Goal: Obtain resource: Obtain resource

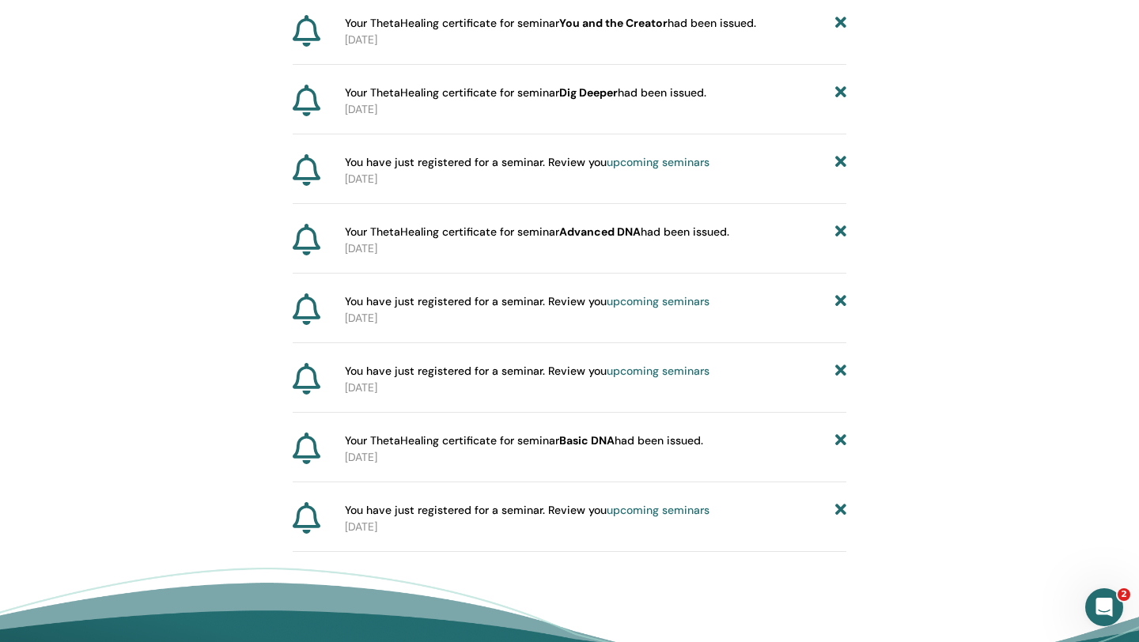
scroll to position [1395, 0]
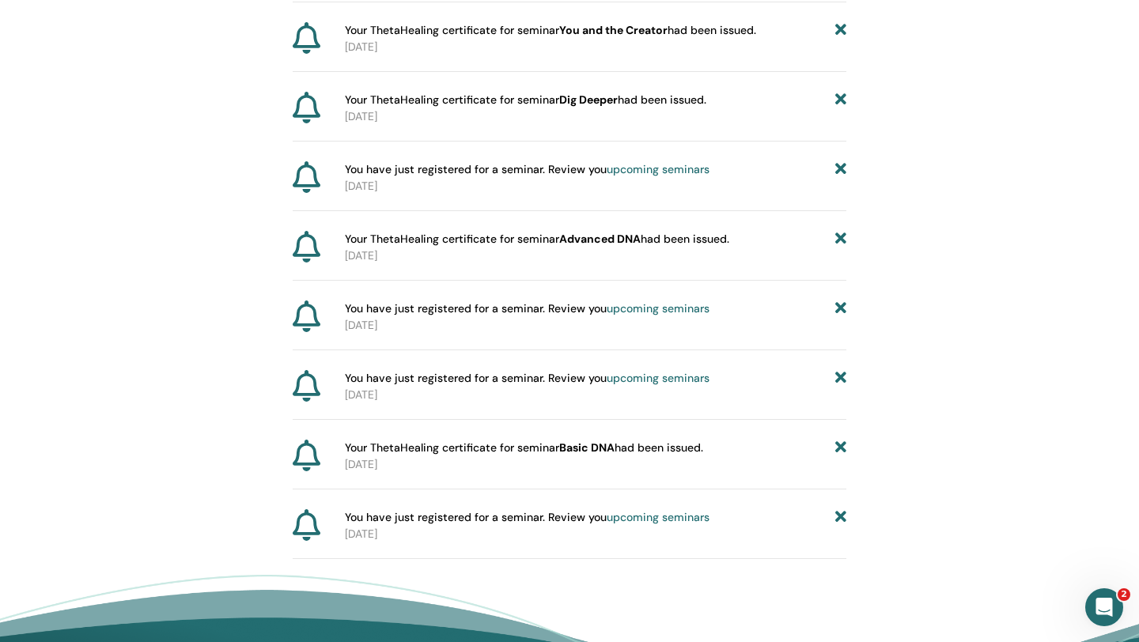
click at [643, 263] on p "[DATE]" at bounding box center [595, 256] width 501 height 17
click at [597, 242] on b "Advanced DNA" at bounding box center [599, 239] width 81 height 14
click at [427, 240] on span "Your ThetaHealing certificate for seminar Advanced DNA had been issued." at bounding box center [537, 239] width 384 height 17
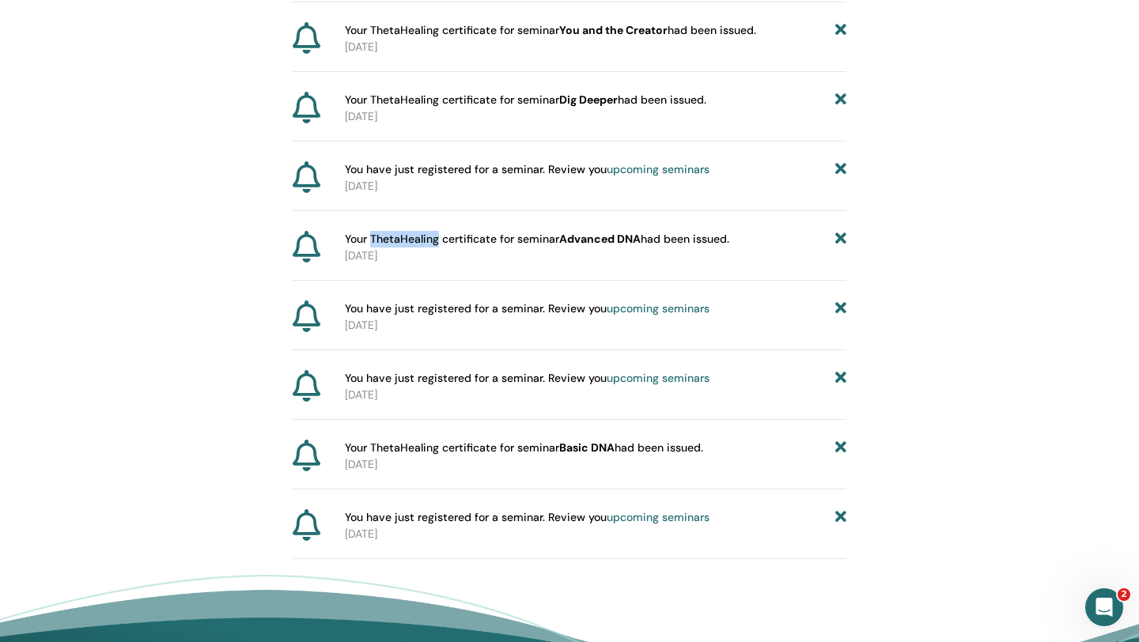
click at [427, 240] on span "Your ThetaHealing certificate for seminar Advanced DNA had been issued." at bounding box center [537, 239] width 384 height 17
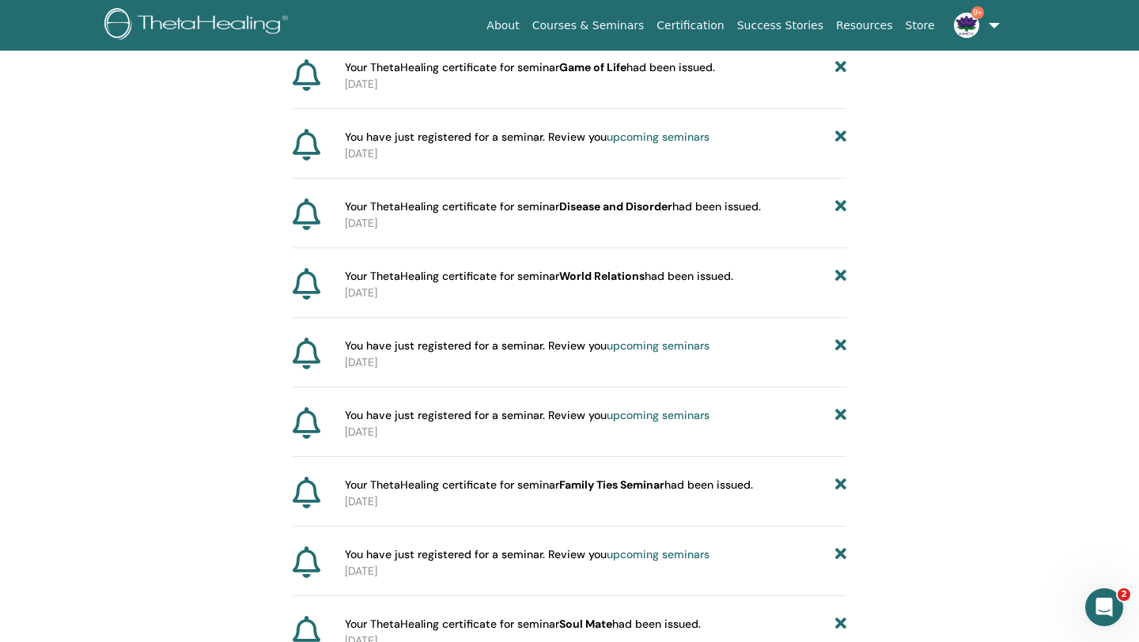
scroll to position [0, 0]
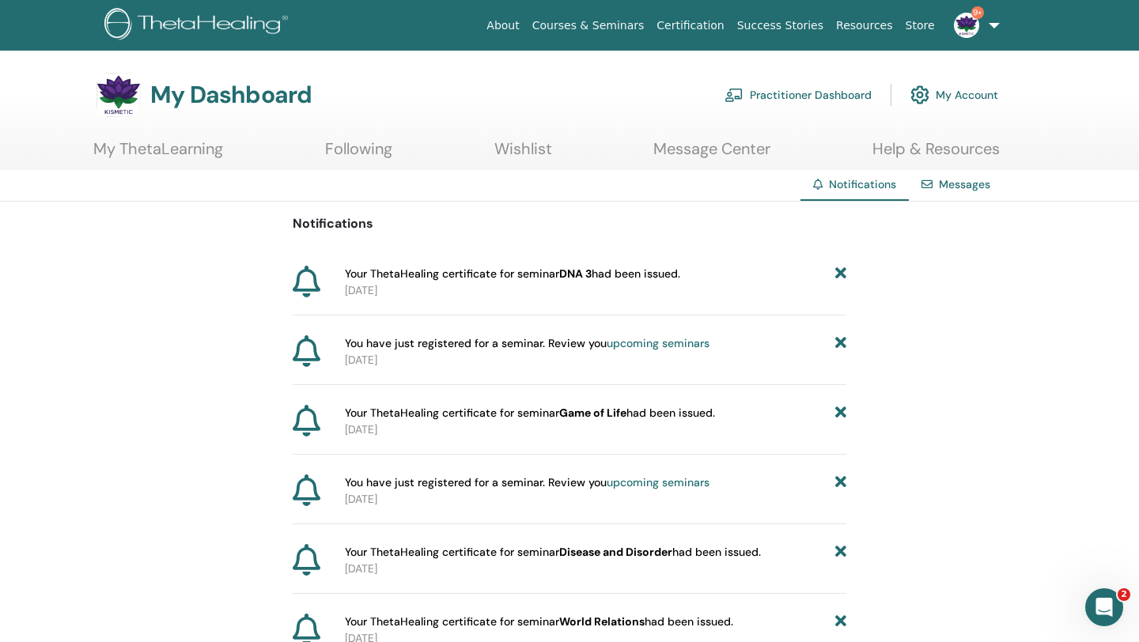
click at [146, 159] on link "My ThetaLearning" at bounding box center [158, 154] width 130 height 31
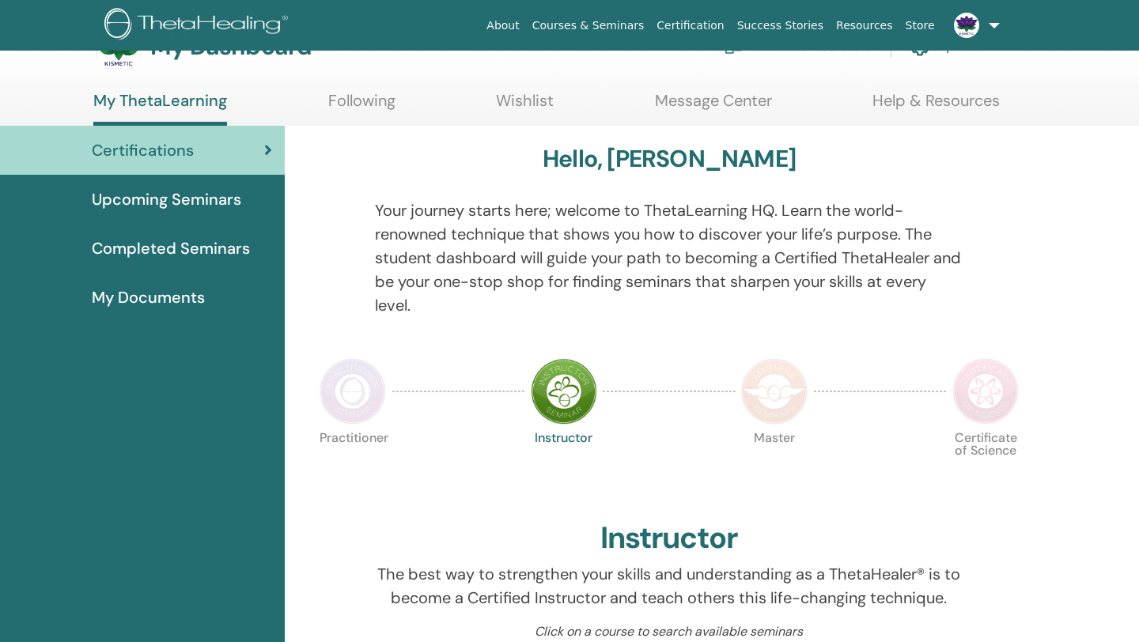
scroll to position [46, 0]
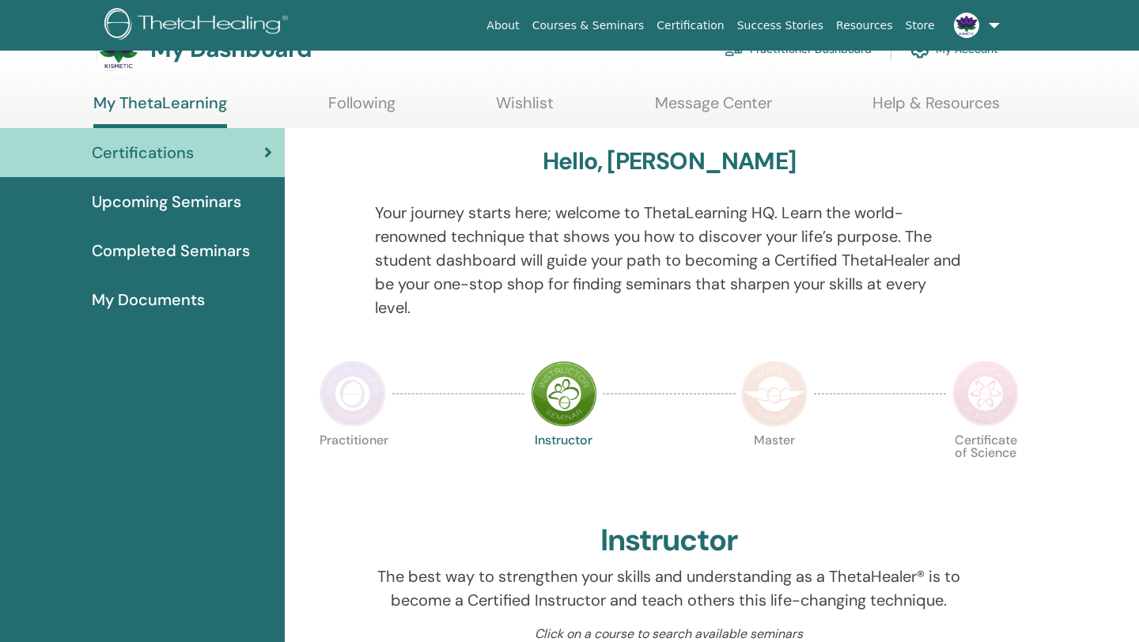
click at [199, 304] on span "My Documents" at bounding box center [148, 300] width 113 height 24
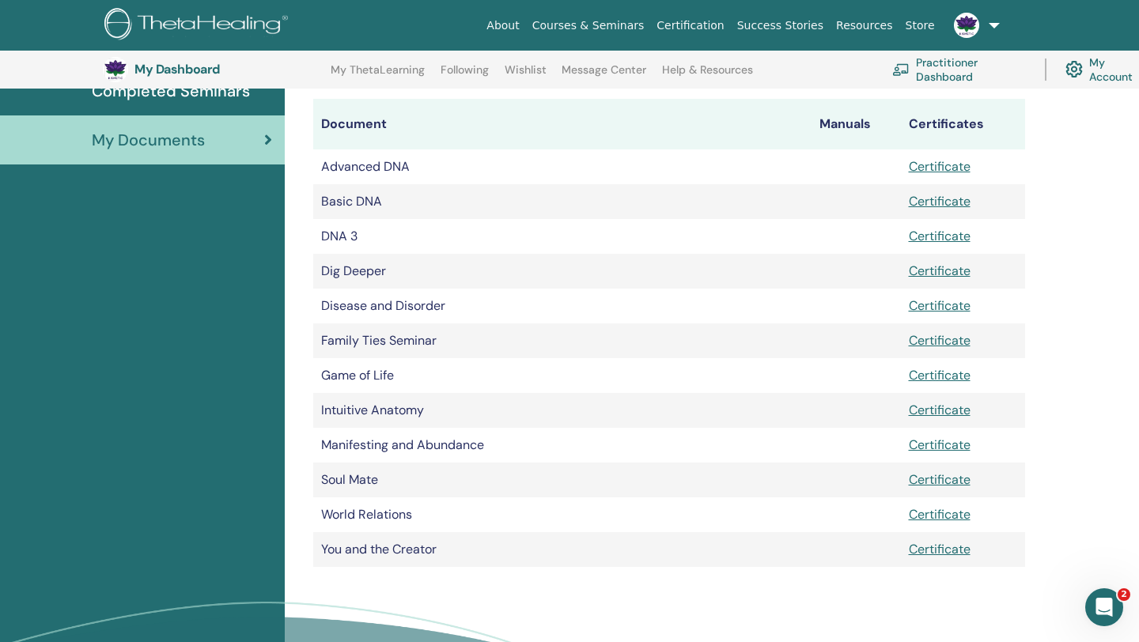
scroll to position [233, 0]
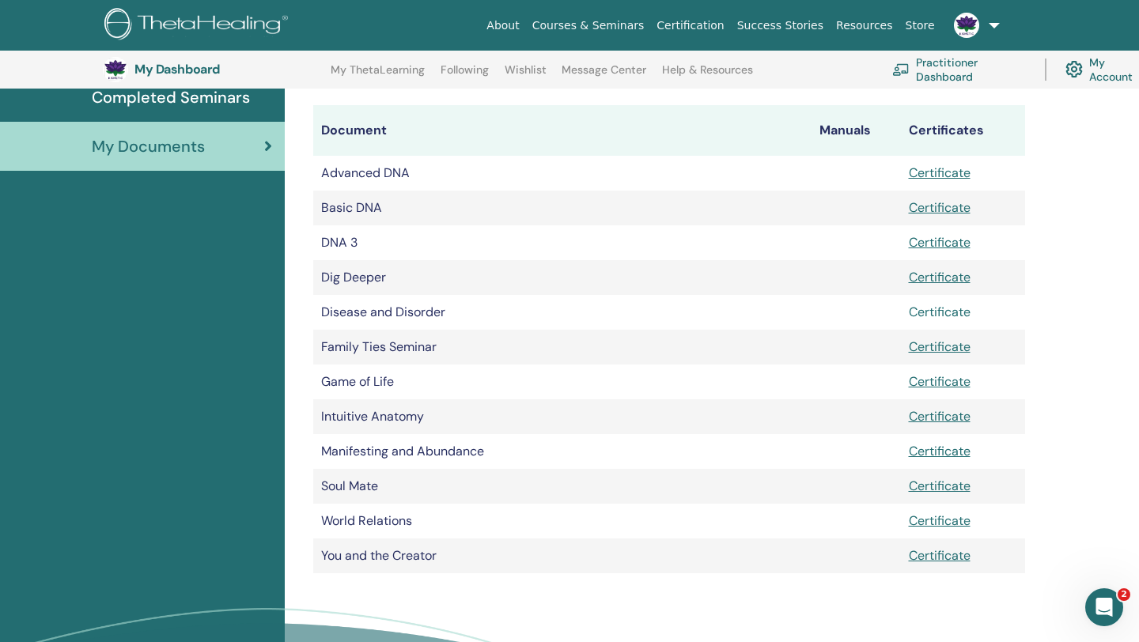
click at [924, 312] on link "Certificate" at bounding box center [940, 312] width 62 height 17
click at [924, 172] on link "Certificate" at bounding box center [940, 172] width 62 height 17
click at [937, 209] on link "Certificate" at bounding box center [940, 207] width 62 height 17
click at [933, 241] on link "Certificate" at bounding box center [940, 242] width 62 height 17
click at [935, 275] on link "Certificate" at bounding box center [940, 277] width 62 height 17
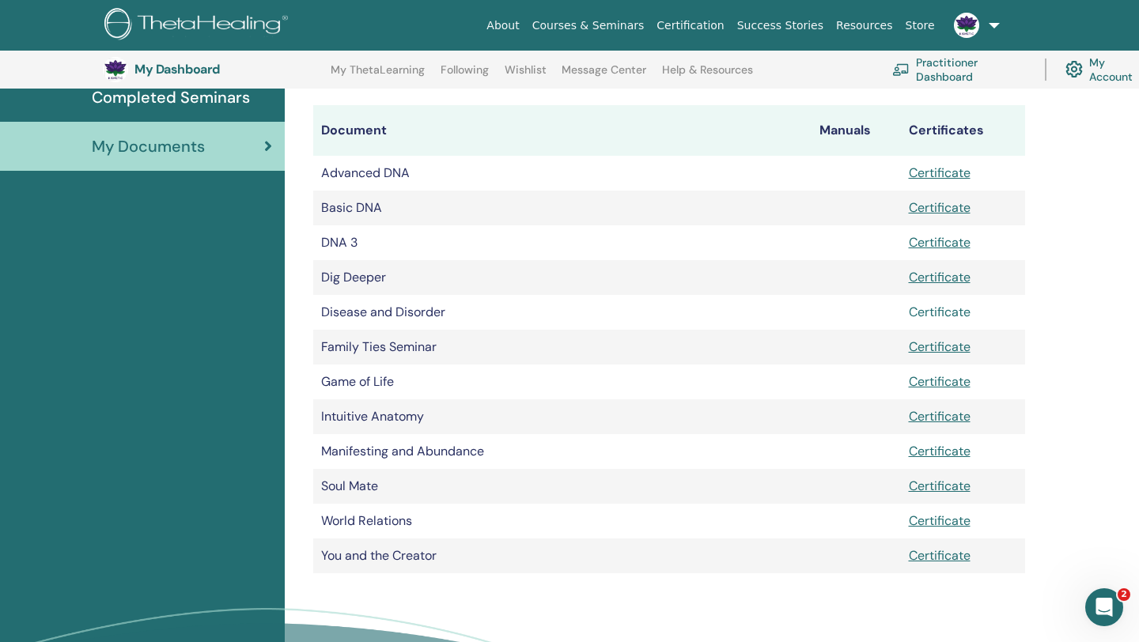
click at [936, 312] on link "Certificate" at bounding box center [940, 312] width 62 height 17
click at [932, 350] on link "Certificate" at bounding box center [940, 346] width 62 height 17
click at [932, 380] on link "Certificate" at bounding box center [940, 381] width 62 height 17
click at [932, 418] on link "Certificate" at bounding box center [940, 416] width 62 height 17
click at [929, 450] on link "Certificate" at bounding box center [940, 451] width 62 height 17
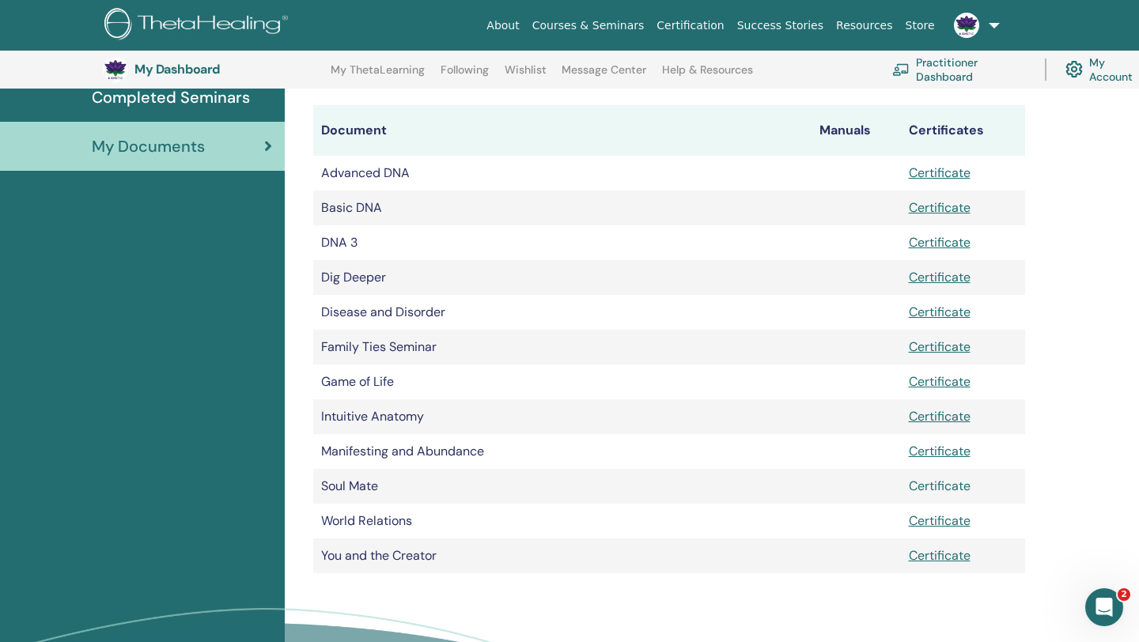
click at [931, 482] on link "Certificate" at bounding box center [940, 486] width 62 height 17
click at [933, 519] on link "Certificate" at bounding box center [940, 520] width 62 height 17
click at [936, 554] on link "Certificate" at bounding box center [940, 555] width 62 height 17
